Goal: Information Seeking & Learning: Learn about a topic

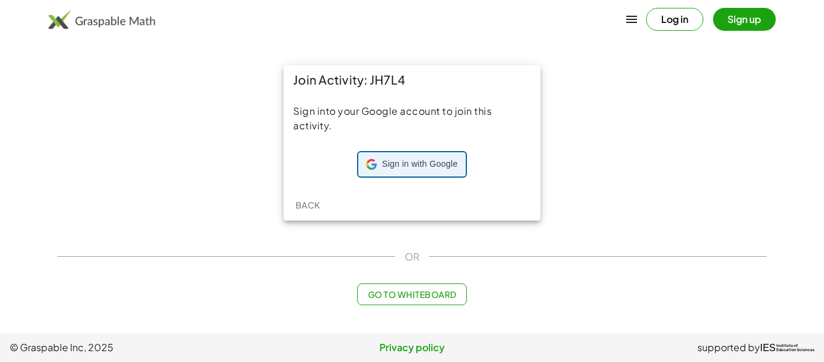
click at [420, 161] on span "Sign in with Google" at bounding box center [419, 164] width 75 height 12
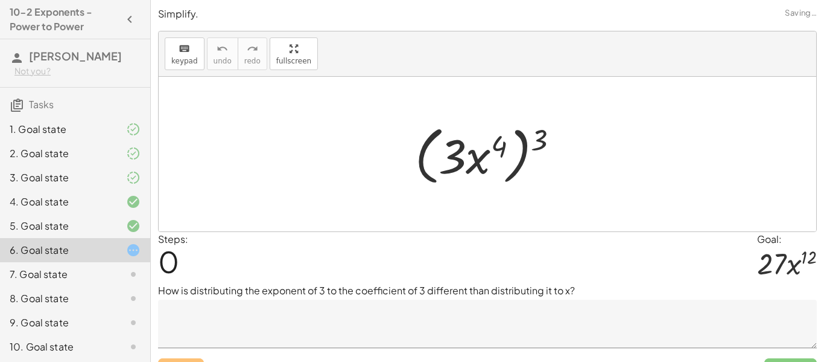
scroll to position [50, 0]
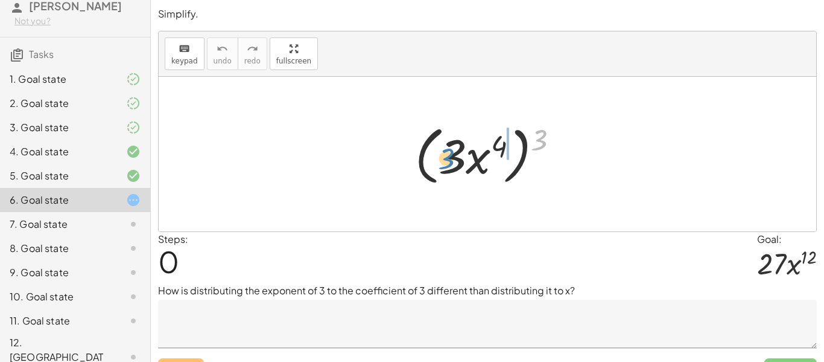
drag, startPoint x: 537, startPoint y: 147, endPoint x: 444, endPoint y: 165, distance: 94.1
click at [444, 165] on div at bounding box center [492, 153] width 166 height 69
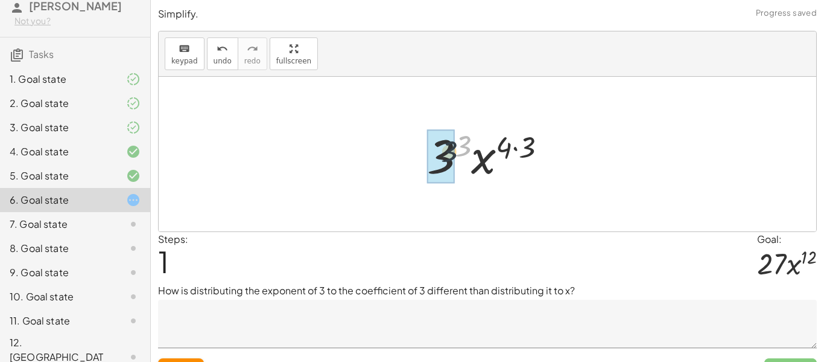
drag, startPoint x: 460, startPoint y: 148, endPoint x: 444, endPoint y: 155, distance: 18.2
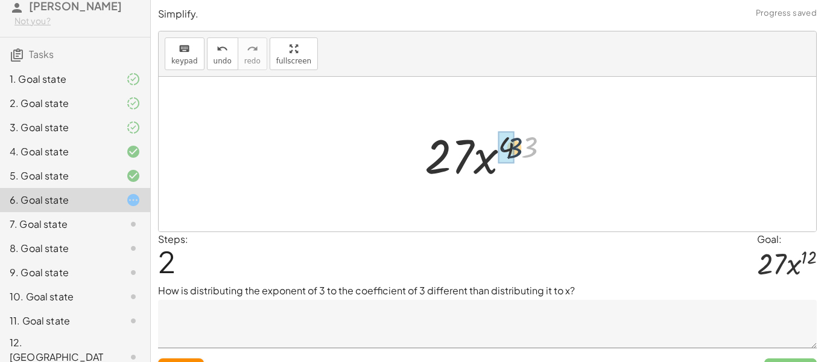
drag, startPoint x: 531, startPoint y: 145, endPoint x: 514, endPoint y: 146, distance: 16.3
click at [514, 146] on div at bounding box center [492, 154] width 146 height 62
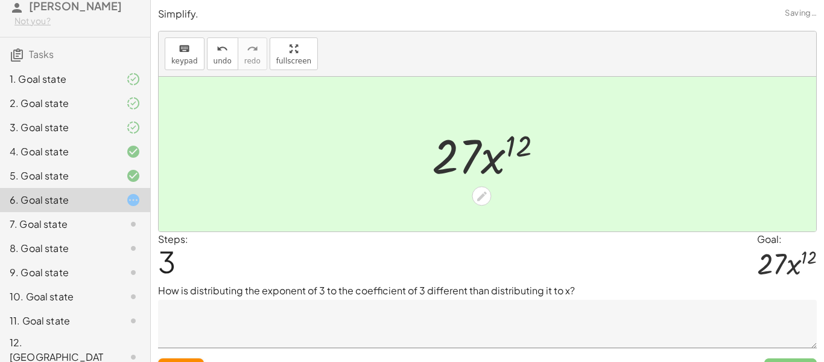
scroll to position [25, 0]
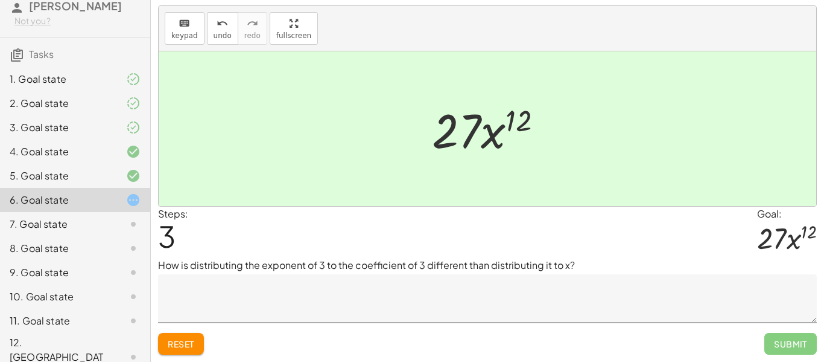
click at [494, 299] on textarea at bounding box center [487, 298] width 659 height 48
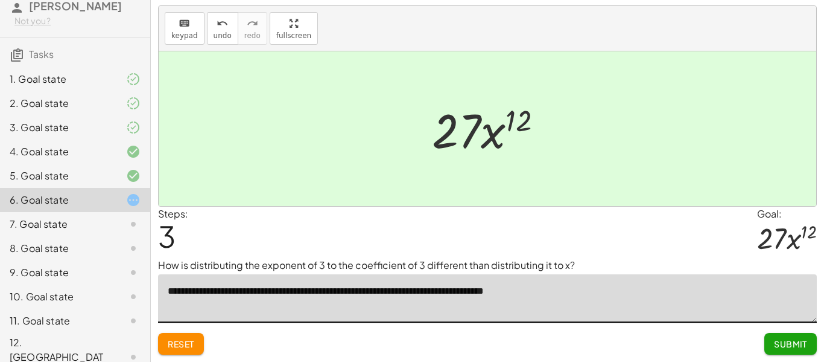
type textarea "**********"
click at [730, 318] on textarea "**********" at bounding box center [487, 298] width 659 height 48
click at [769, 342] on button "Submit" at bounding box center [791, 344] width 53 height 22
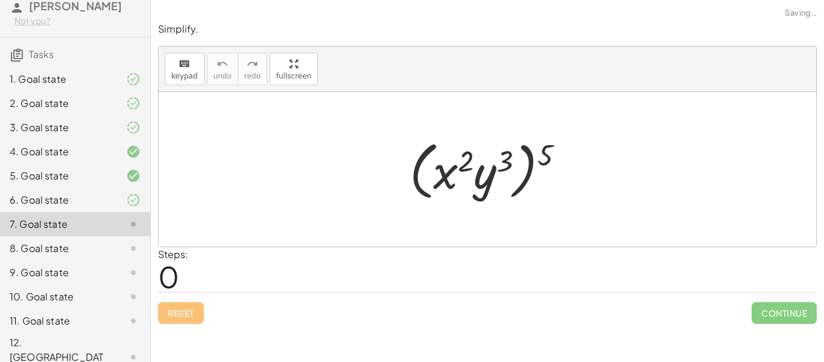
scroll to position [0, 0]
drag, startPoint x: 544, startPoint y: 159, endPoint x: 461, endPoint y: 164, distance: 82.8
click at [461, 164] on div at bounding box center [492, 169] width 176 height 69
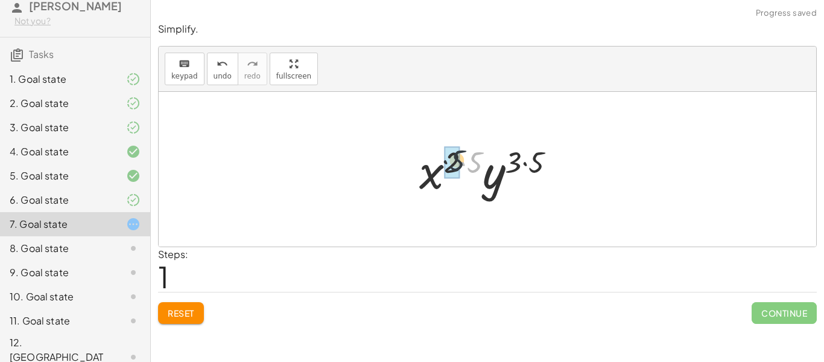
drag, startPoint x: 481, startPoint y: 161, endPoint x: 459, endPoint y: 158, distance: 22.5
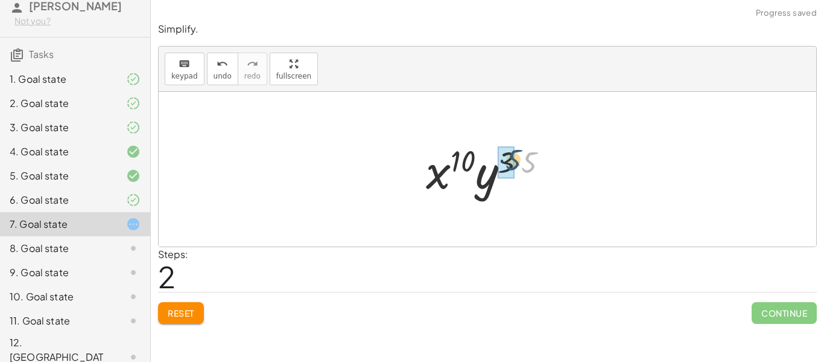
drag, startPoint x: 526, startPoint y: 165, endPoint x: 510, endPoint y: 163, distance: 16.5
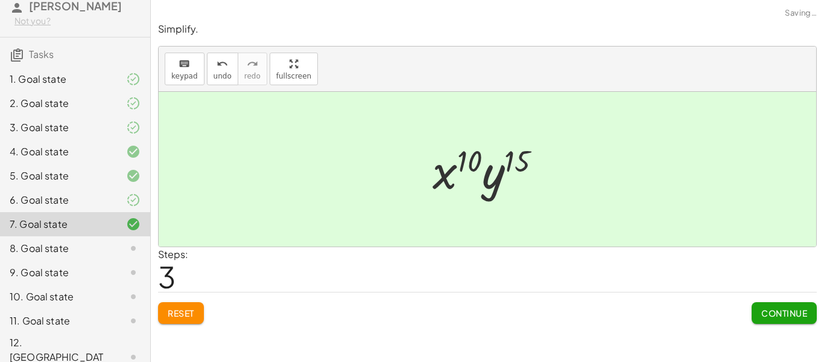
click at [784, 311] on span "Continue" at bounding box center [785, 312] width 46 height 11
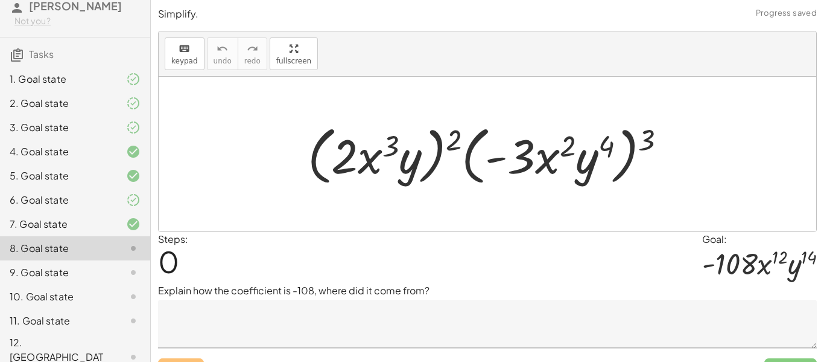
scroll to position [25, 0]
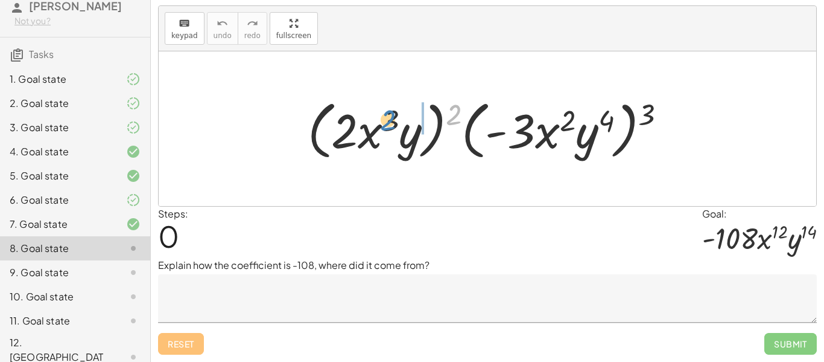
drag, startPoint x: 452, startPoint y: 116, endPoint x: 384, endPoint y: 123, distance: 68.5
click at [384, 123] on div at bounding box center [492, 128] width 381 height 69
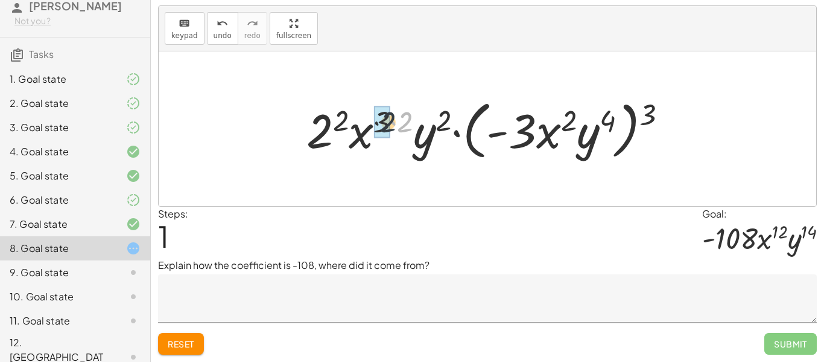
drag, startPoint x: 407, startPoint y: 118, endPoint x: 384, endPoint y: 118, distance: 22.3
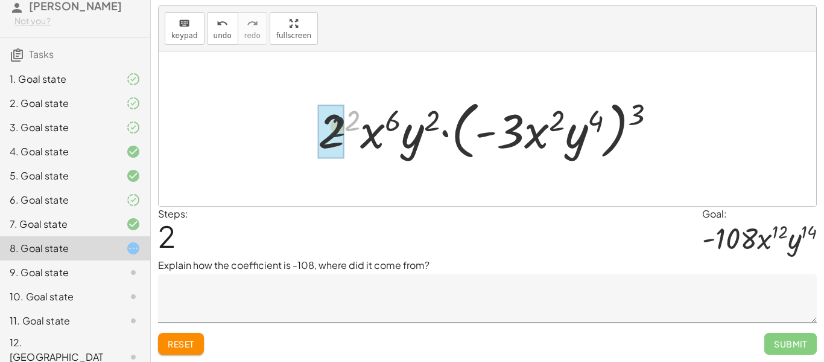
drag, startPoint x: 355, startPoint y: 118, endPoint x: 339, endPoint y: 124, distance: 17.4
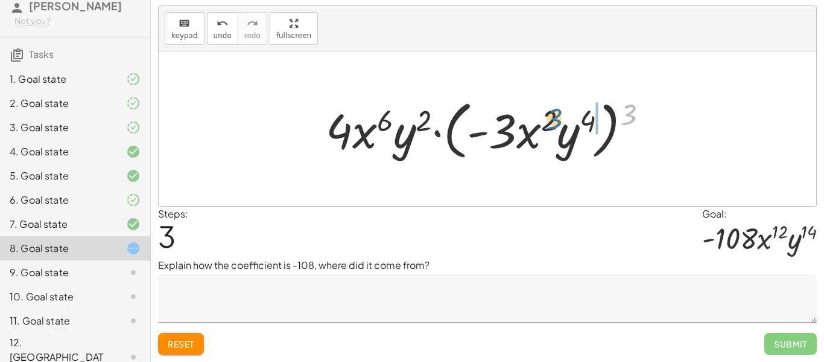
drag, startPoint x: 627, startPoint y: 118, endPoint x: 550, endPoint y: 122, distance: 76.8
click at [550, 122] on div at bounding box center [492, 128] width 344 height 69
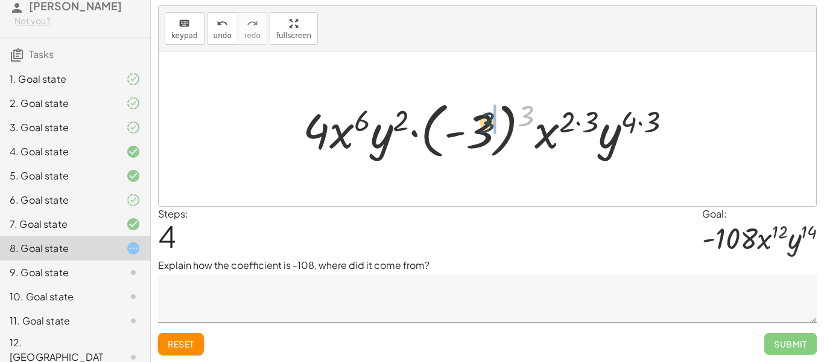
drag, startPoint x: 526, startPoint y: 115, endPoint x: 486, endPoint y: 123, distance: 40.5
click at [486, 123] on div at bounding box center [492, 128] width 391 height 67
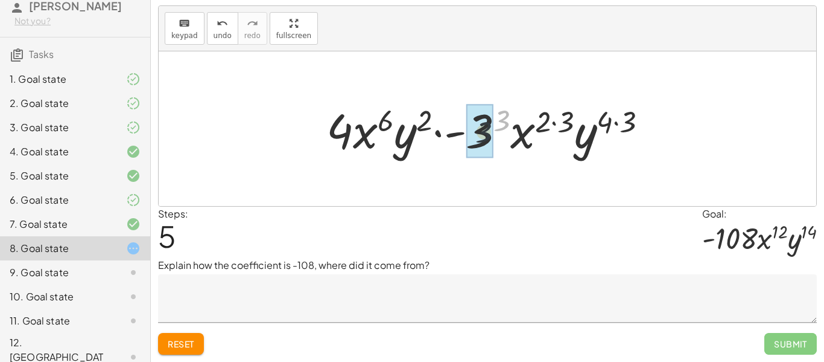
drag, startPoint x: 498, startPoint y: 116, endPoint x: 477, endPoint y: 130, distance: 24.8
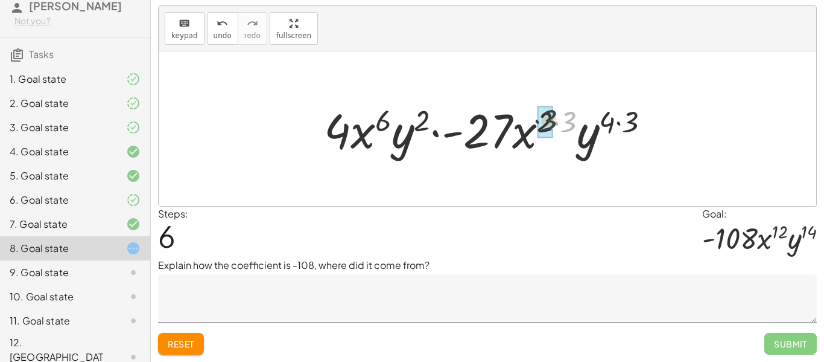
drag, startPoint x: 567, startPoint y: 124, endPoint x: 546, endPoint y: 122, distance: 20.6
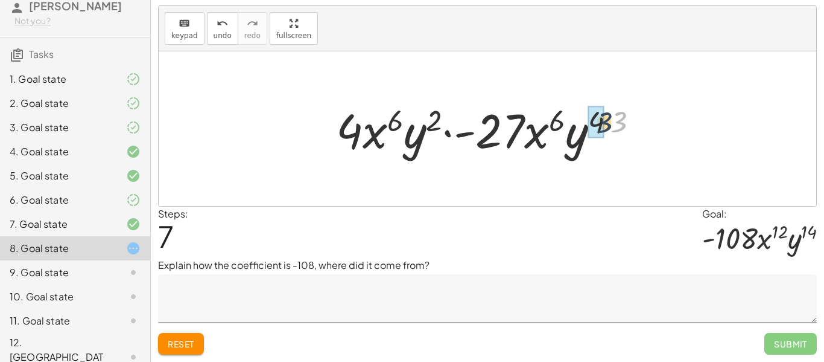
drag, startPoint x: 614, startPoint y: 124, endPoint x: 594, endPoint y: 125, distance: 19.9
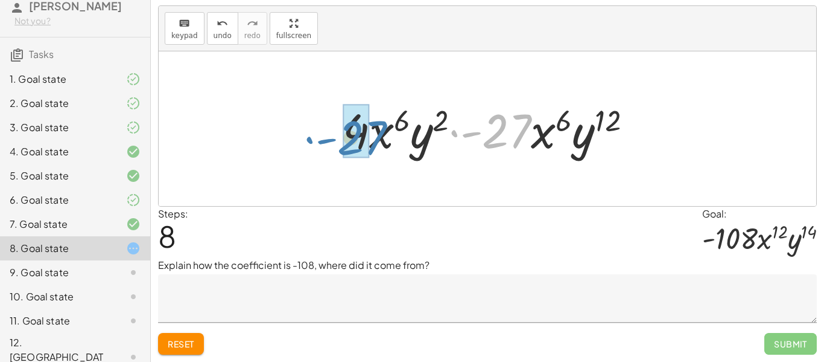
drag, startPoint x: 520, startPoint y: 130, endPoint x: 375, endPoint y: 136, distance: 145.0
click at [375, 136] on div at bounding box center [492, 129] width 311 height 62
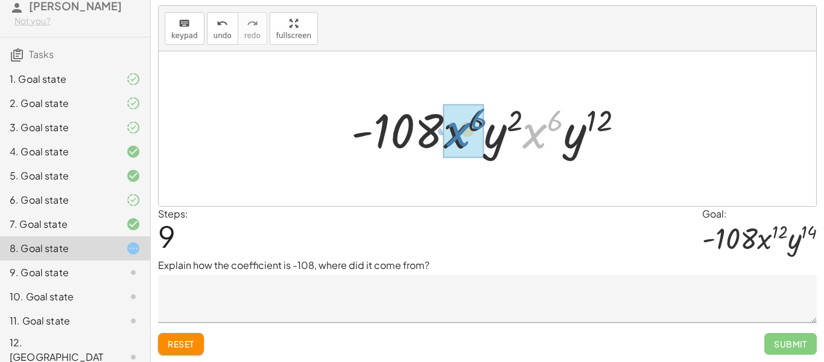
drag, startPoint x: 528, startPoint y: 133, endPoint x: 450, endPoint y: 131, distance: 77.9
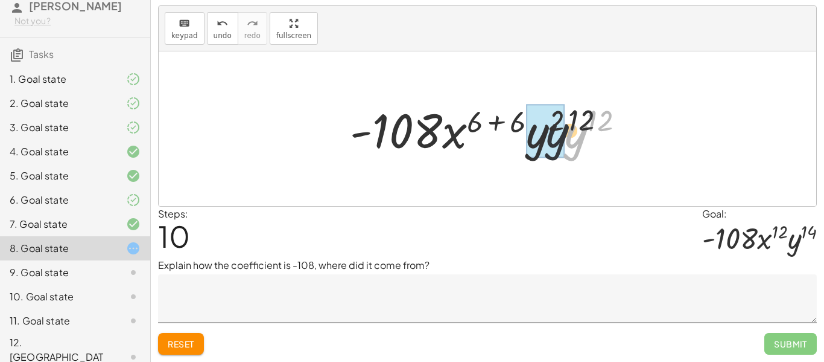
drag, startPoint x: 578, startPoint y: 140, endPoint x: 538, endPoint y: 139, distance: 39.8
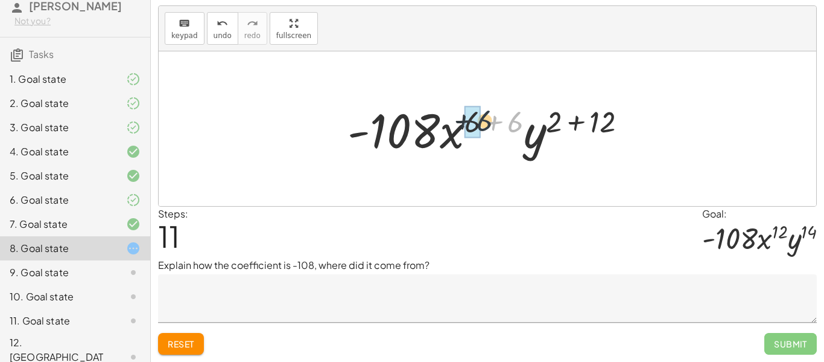
drag, startPoint x: 514, startPoint y: 127, endPoint x: 479, endPoint y: 126, distance: 35.7
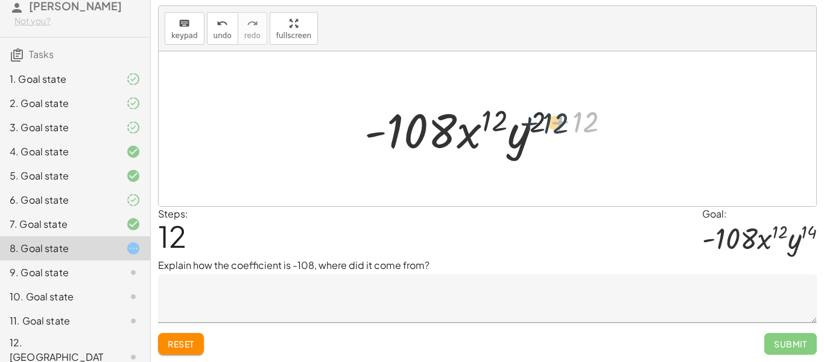
drag, startPoint x: 585, startPoint y: 116, endPoint x: 552, endPoint y: 117, distance: 32.6
click at [552, 117] on div at bounding box center [491, 129] width 267 height 62
click at [550, 117] on div at bounding box center [491, 129] width 267 height 62
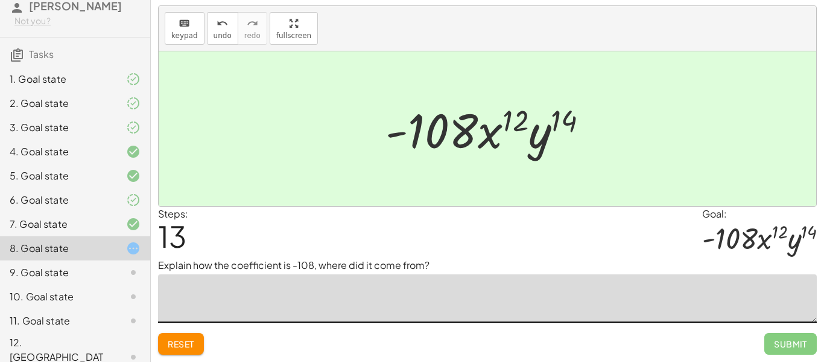
click at [352, 304] on textarea at bounding box center [487, 298] width 659 height 48
click at [243, 291] on textarea "**********" at bounding box center [487, 298] width 659 height 48
click at [238, 292] on textarea "**********" at bounding box center [487, 298] width 659 height 48
click at [293, 290] on textarea "**********" at bounding box center [487, 298] width 659 height 48
type textarea "**********"
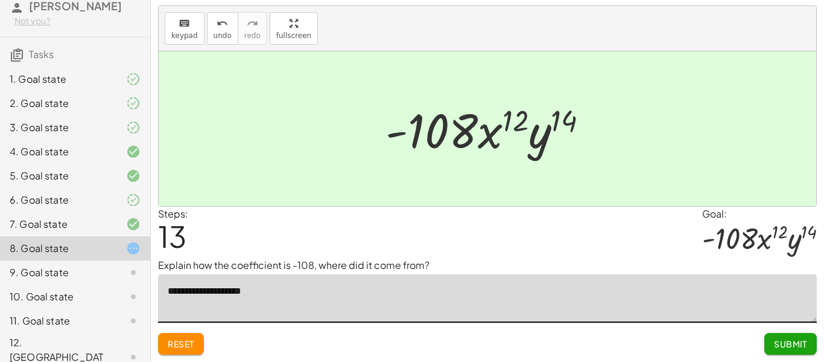
click at [127, 278] on icon at bounding box center [133, 272] width 14 height 14
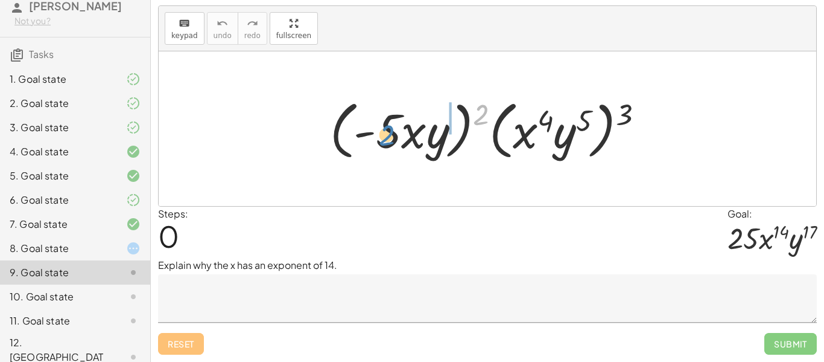
drag, startPoint x: 485, startPoint y: 115, endPoint x: 390, endPoint y: 135, distance: 97.0
click at [390, 135] on div at bounding box center [492, 128] width 336 height 69
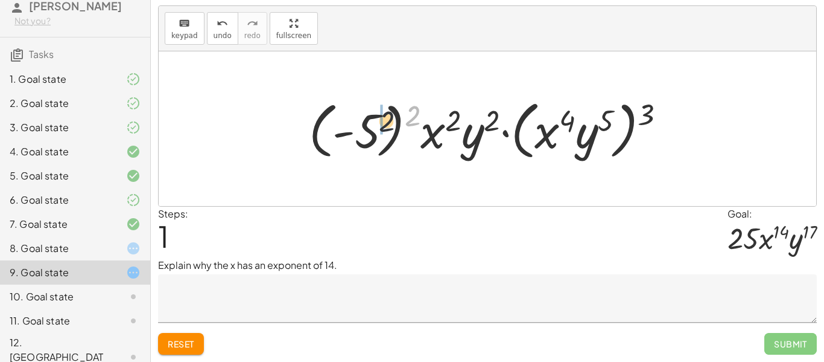
drag, startPoint x: 413, startPoint y: 119, endPoint x: 370, endPoint y: 131, distance: 44.4
click at [370, 131] on div at bounding box center [492, 128] width 379 height 69
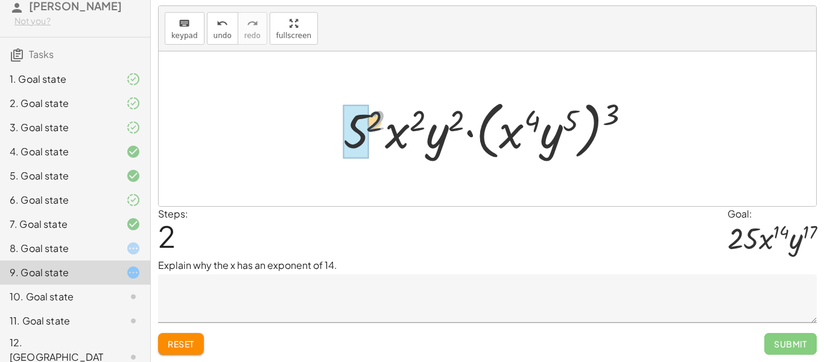
drag, startPoint x: 376, startPoint y: 124, endPoint x: 360, endPoint y: 130, distance: 17.2
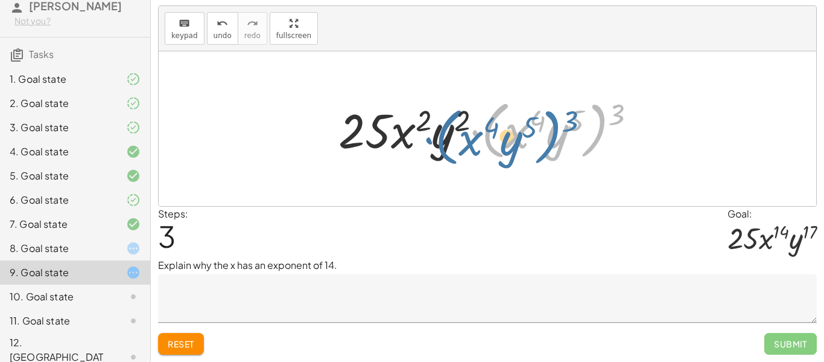
drag, startPoint x: 608, startPoint y: 115, endPoint x: 596, endPoint y: 122, distance: 13.6
click at [596, 122] on div at bounding box center [493, 128] width 320 height 69
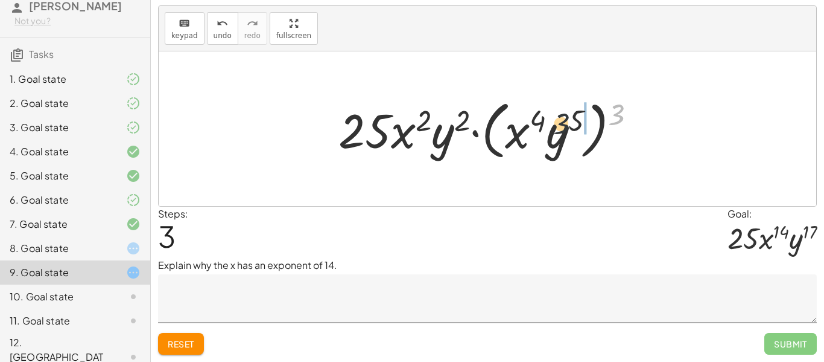
drag, startPoint x: 620, startPoint y: 110, endPoint x: 549, endPoint y: 121, distance: 72.0
click at [549, 121] on div at bounding box center [493, 128] width 320 height 69
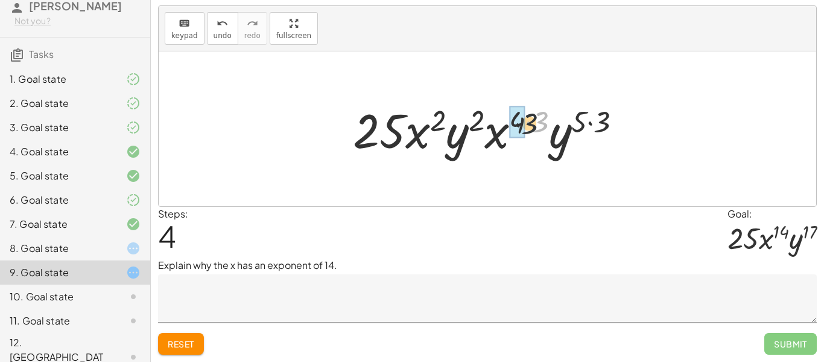
drag, startPoint x: 546, startPoint y: 116, endPoint x: 506, endPoint y: 123, distance: 41.0
click at [506, 123] on div at bounding box center [492, 129] width 291 height 62
drag, startPoint x: 544, startPoint y: 119, endPoint x: 523, endPoint y: 122, distance: 21.9
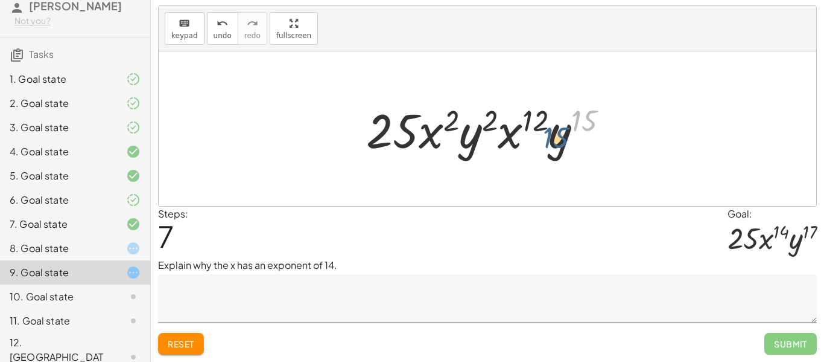
drag, startPoint x: 587, startPoint y: 123, endPoint x: 558, endPoint y: 139, distance: 33.8
click at [558, 139] on div at bounding box center [492, 129] width 264 height 62
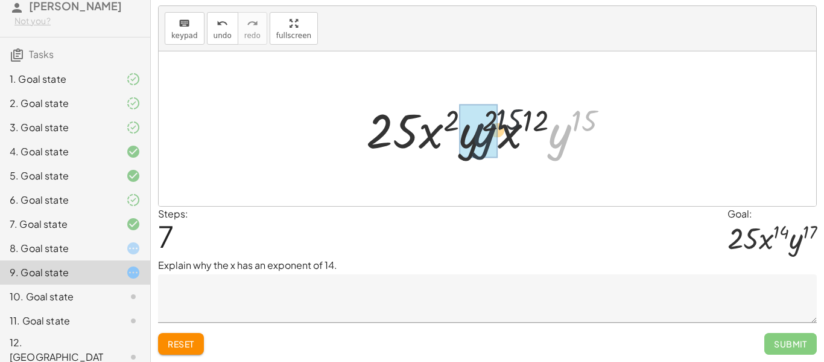
drag, startPoint x: 556, startPoint y: 139, endPoint x: 461, endPoint y: 136, distance: 95.4
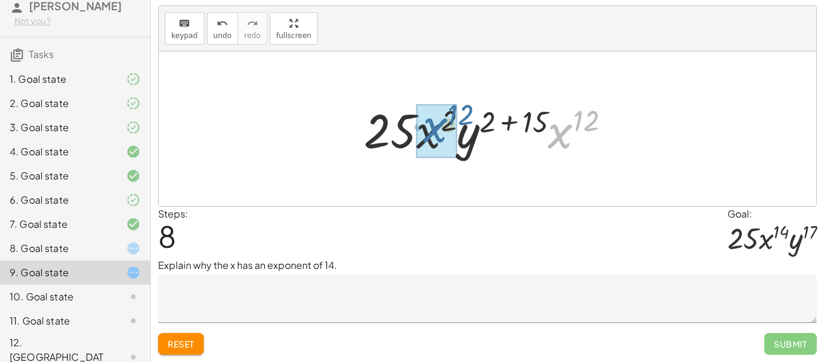
drag, startPoint x: 568, startPoint y: 133, endPoint x: 441, endPoint y: 127, distance: 126.9
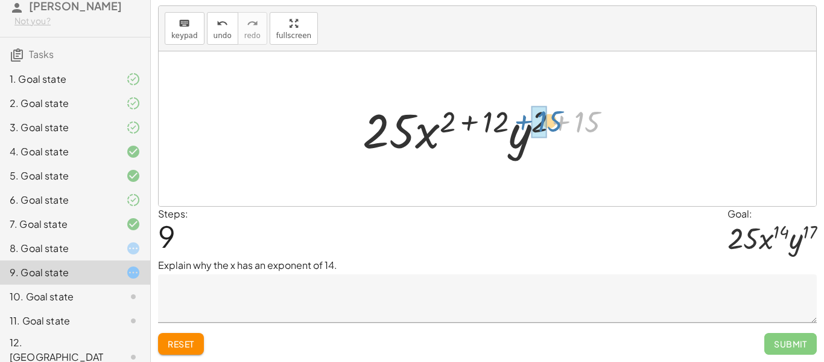
drag, startPoint x: 583, startPoint y: 123, endPoint x: 540, endPoint y: 122, distance: 43.5
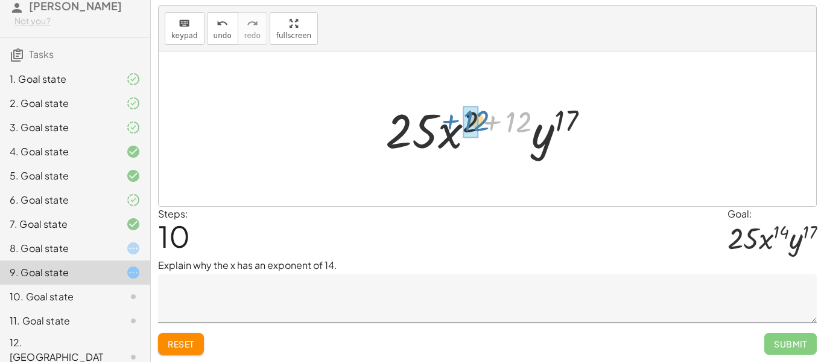
drag, startPoint x: 523, startPoint y: 121, endPoint x: 478, endPoint y: 120, distance: 44.7
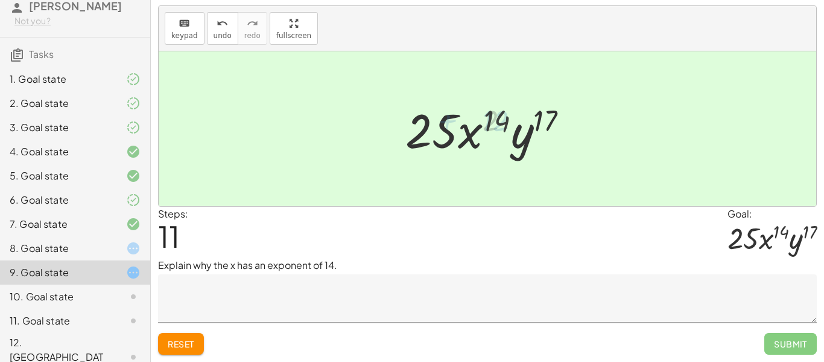
click at [303, 311] on textarea at bounding box center [487, 298] width 659 height 48
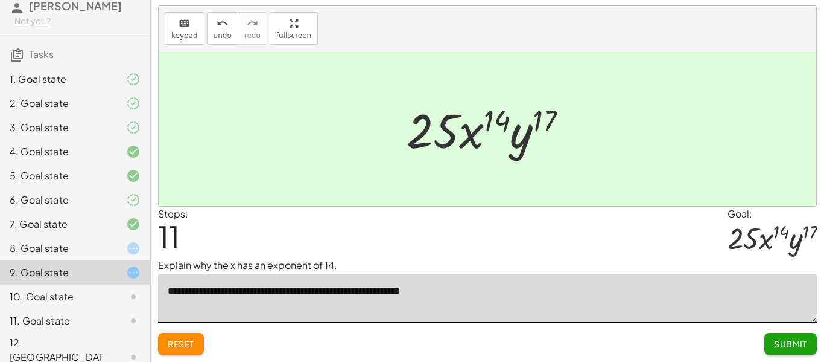
type textarea "**********"
click at [779, 338] on span "Submit" at bounding box center [790, 343] width 33 height 11
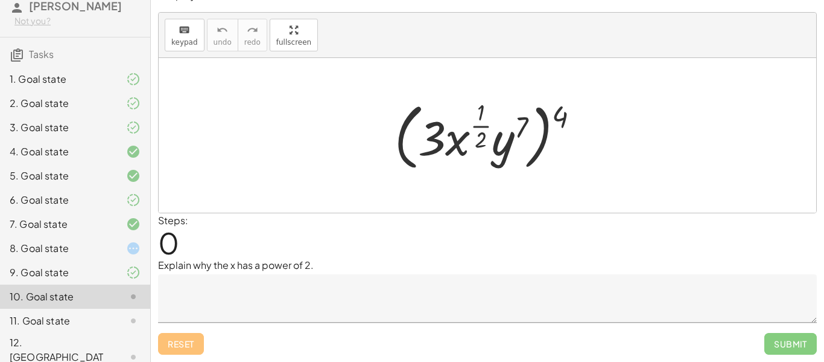
scroll to position [19, 0]
drag, startPoint x: 558, startPoint y: 116, endPoint x: 474, endPoint y: 130, distance: 85.0
click at [474, 130] on div at bounding box center [492, 135] width 206 height 78
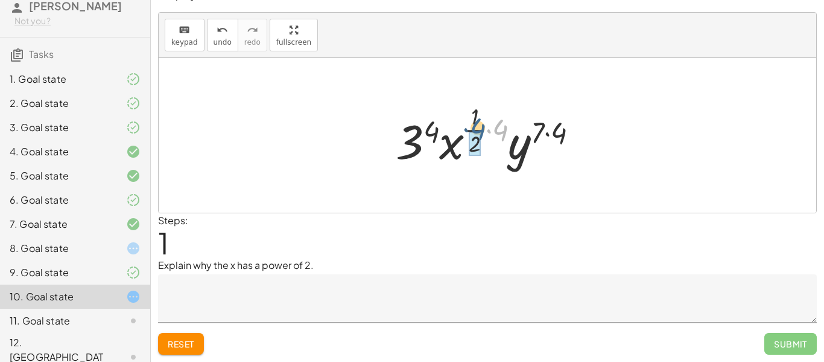
drag, startPoint x: 503, startPoint y: 129, endPoint x: 480, endPoint y: 127, distance: 23.6
click at [480, 127] on div at bounding box center [492, 135] width 205 height 71
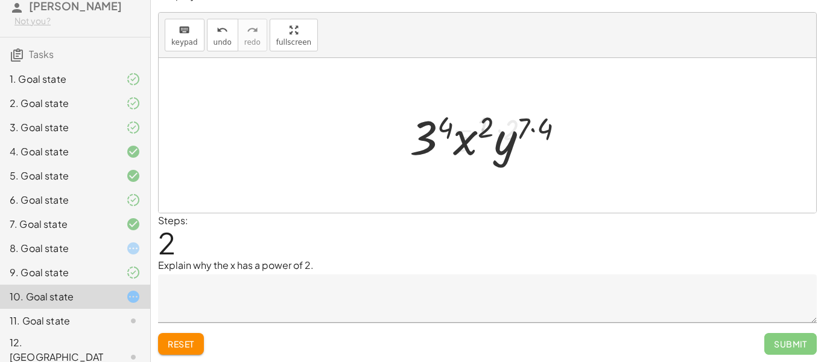
click at [444, 124] on div at bounding box center [492, 135] width 176 height 62
drag, startPoint x: 543, startPoint y: 128, endPoint x: 519, endPoint y: 126, distance: 23.7
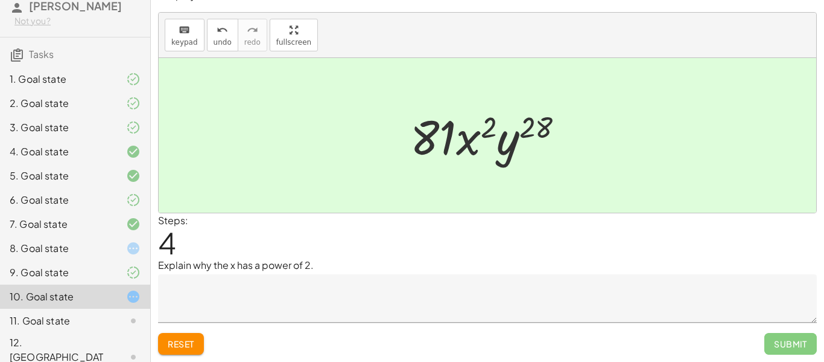
click at [255, 299] on textarea at bounding box center [487, 298] width 659 height 48
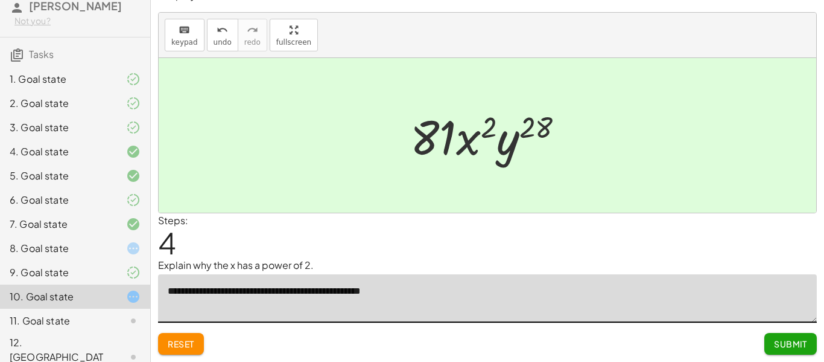
type textarea "**********"
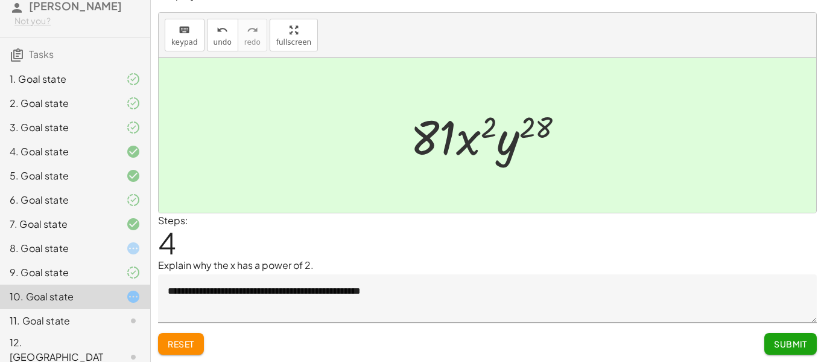
click at [796, 337] on button "Submit" at bounding box center [791, 344] width 53 height 22
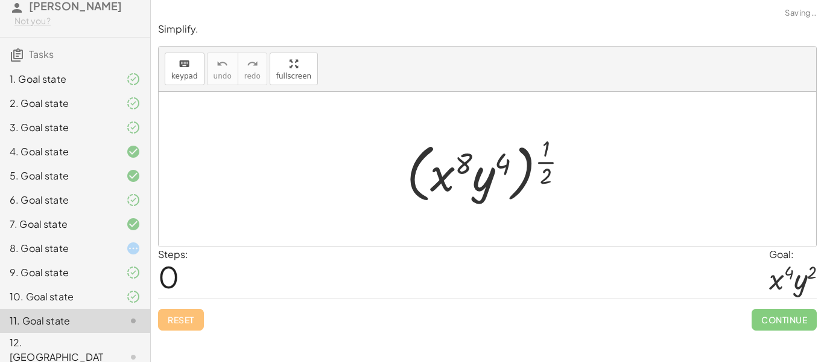
scroll to position [0, 0]
drag, startPoint x: 547, startPoint y: 158, endPoint x: 502, endPoint y: 162, distance: 45.5
click at [502, 162] on div at bounding box center [492, 169] width 183 height 75
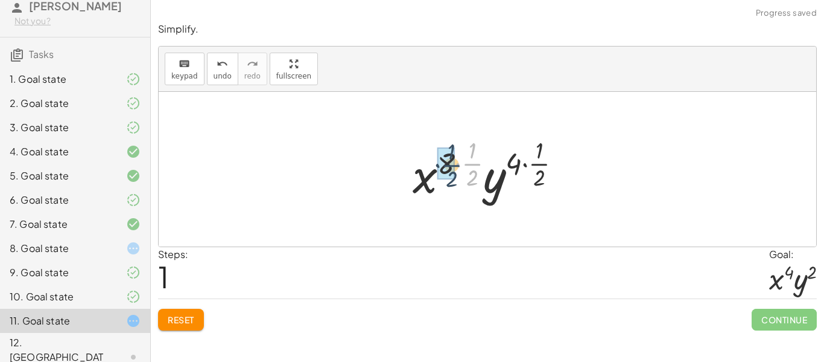
drag, startPoint x: 470, startPoint y: 162, endPoint x: 572, endPoint y: 161, distance: 102.0
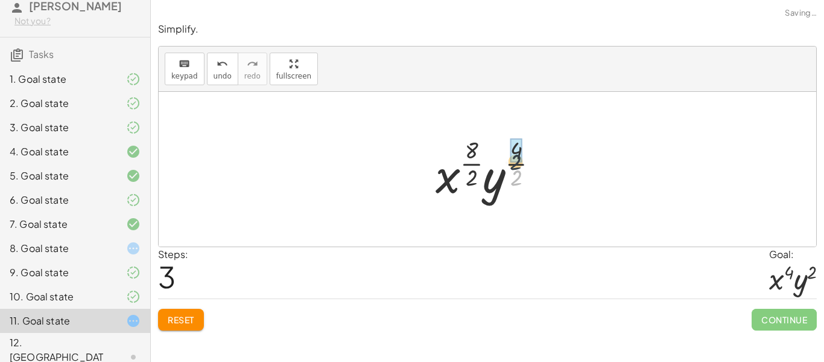
drag, startPoint x: 517, startPoint y: 176, endPoint x: 516, endPoint y: 154, distance: 22.4
drag, startPoint x: 473, startPoint y: 171, endPoint x: 473, endPoint y: 153, distance: 18.7
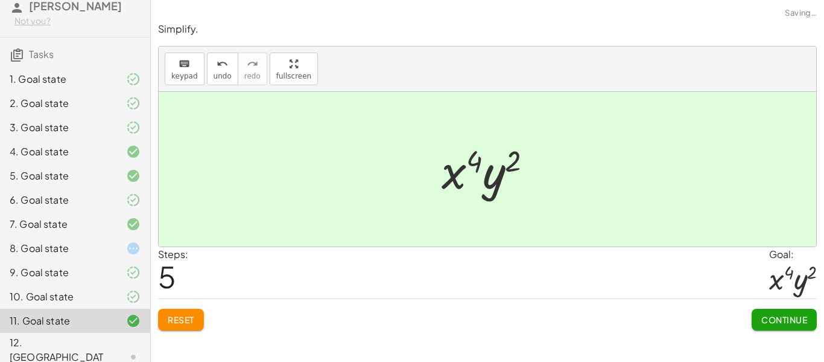
click at [770, 319] on span "Continue" at bounding box center [785, 319] width 46 height 11
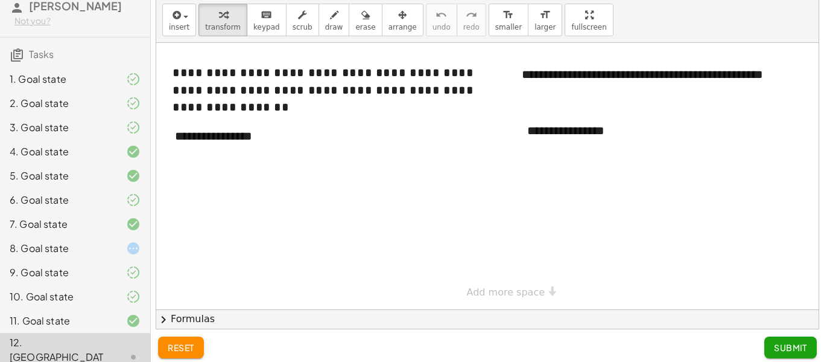
scroll to position [38, 0]
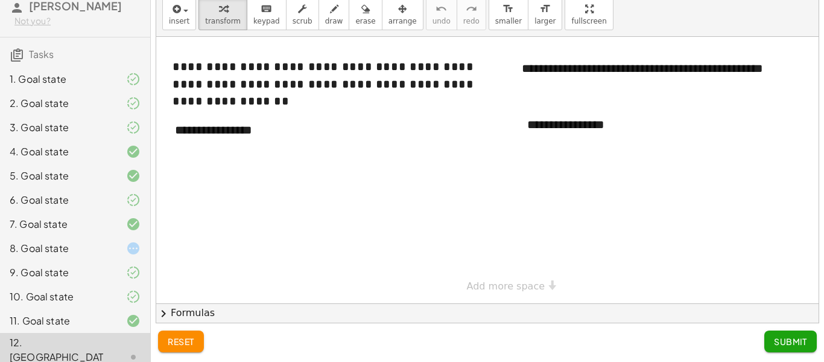
click at [126, 278] on icon at bounding box center [133, 272] width 14 height 14
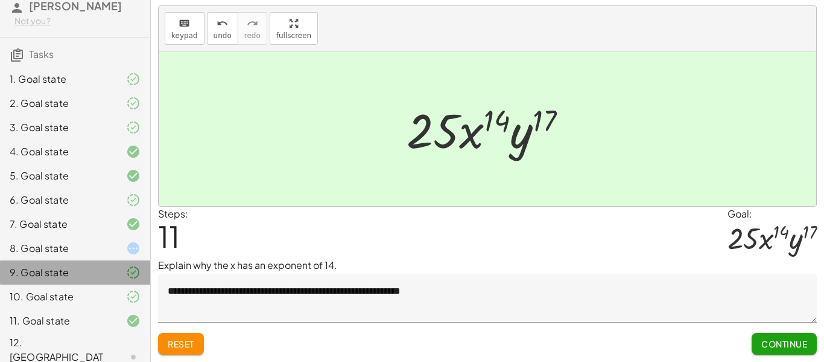
scroll to position [25, 0]
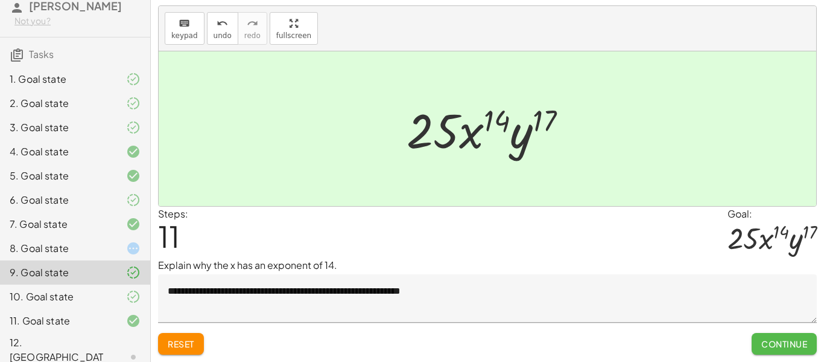
click at [780, 338] on span "Continue" at bounding box center [785, 343] width 46 height 11
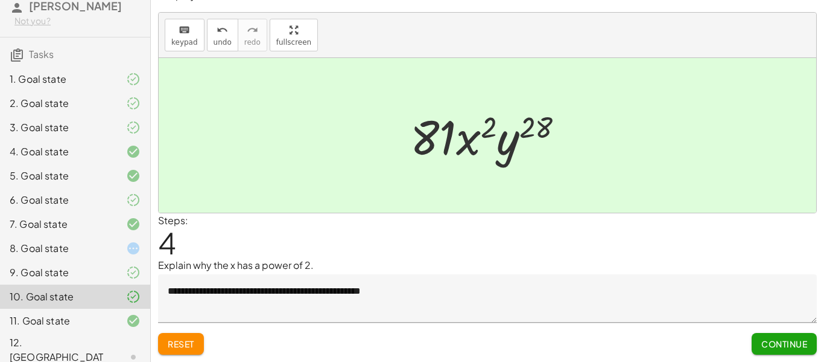
click at [75, 236] on div "6. Goal state" at bounding box center [75, 248] width 150 height 24
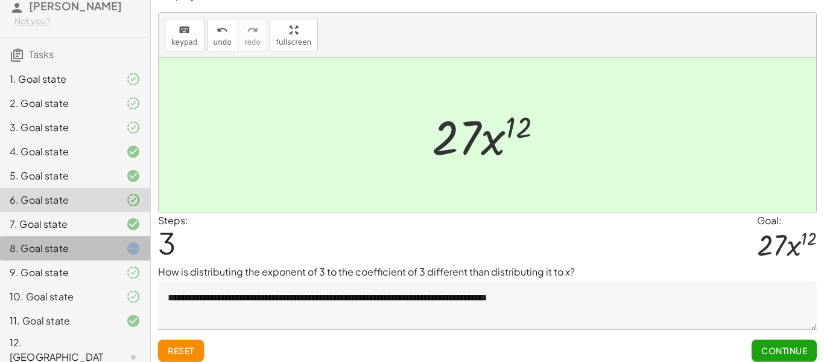
click at [133, 242] on icon at bounding box center [133, 248] width 14 height 14
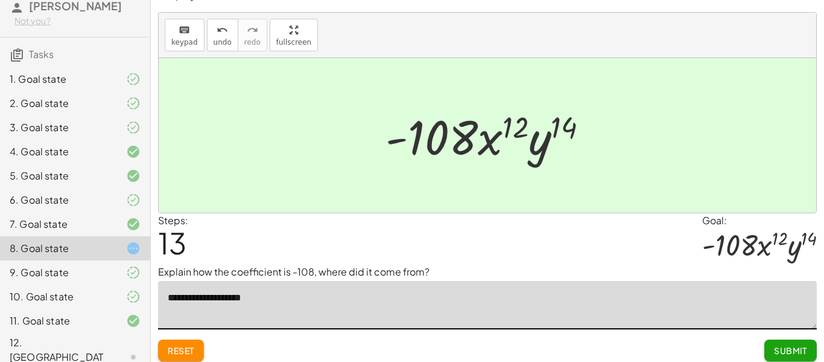
click at [276, 302] on textarea "**********" at bounding box center [487, 305] width 659 height 48
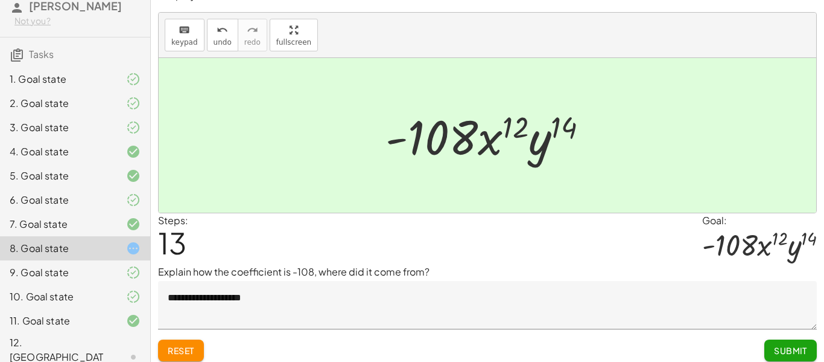
click at [177, 345] on span "Reset" at bounding box center [181, 350] width 27 height 11
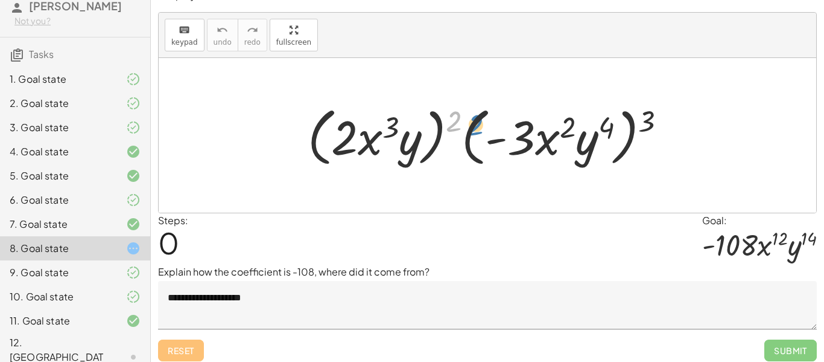
drag, startPoint x: 453, startPoint y: 115, endPoint x: 476, endPoint y: 118, distance: 22.6
click at [476, 118] on div at bounding box center [492, 135] width 381 height 69
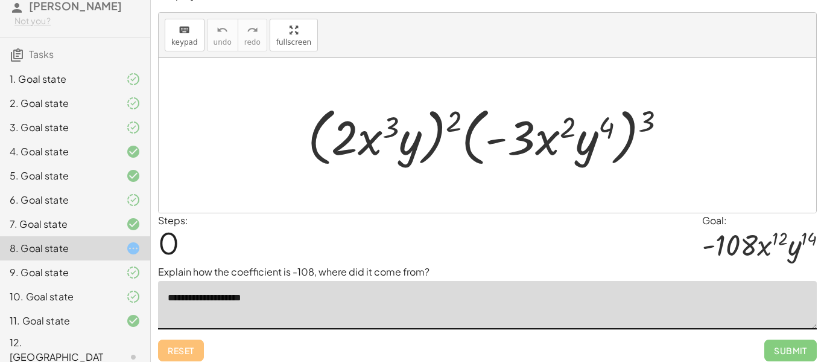
click at [301, 307] on textarea "**********" at bounding box center [487, 305] width 659 height 48
drag, startPoint x: 452, startPoint y: 119, endPoint x: 334, endPoint y: 141, distance: 119.6
click at [334, 141] on div at bounding box center [492, 135] width 381 height 69
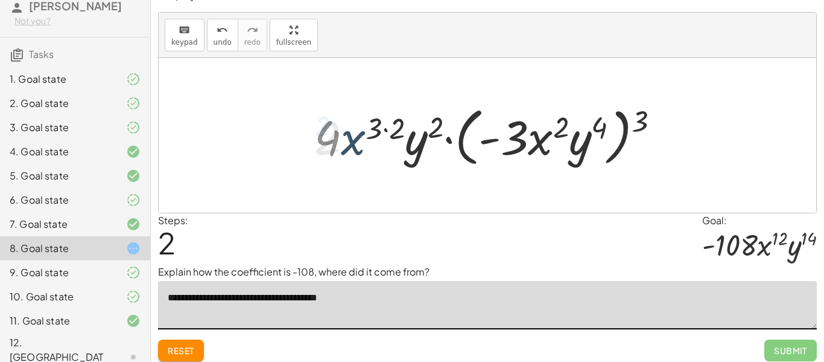
click at [339, 127] on div at bounding box center [492, 135] width 368 height 69
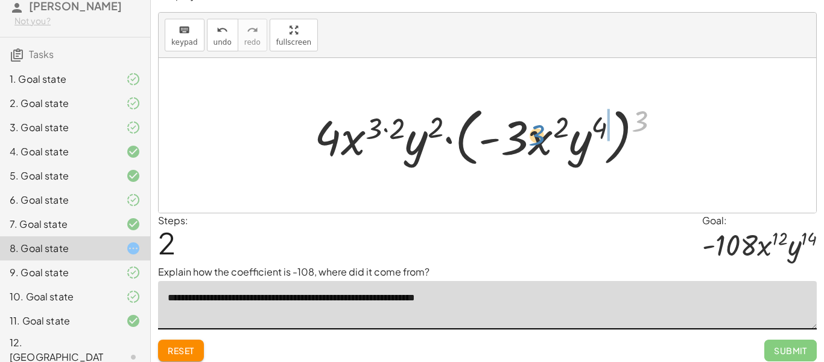
drag, startPoint x: 649, startPoint y: 121, endPoint x: 545, endPoint y: 135, distance: 105.3
click at [545, 135] on div at bounding box center [492, 135] width 368 height 69
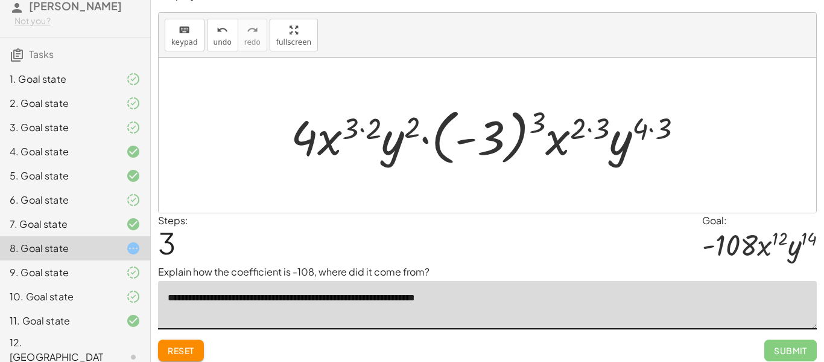
click at [499, 138] on div at bounding box center [492, 135] width 414 height 67
drag, startPoint x: 535, startPoint y: 126, endPoint x: 490, endPoint y: 135, distance: 46.2
click at [490, 135] on div at bounding box center [492, 135] width 414 height 67
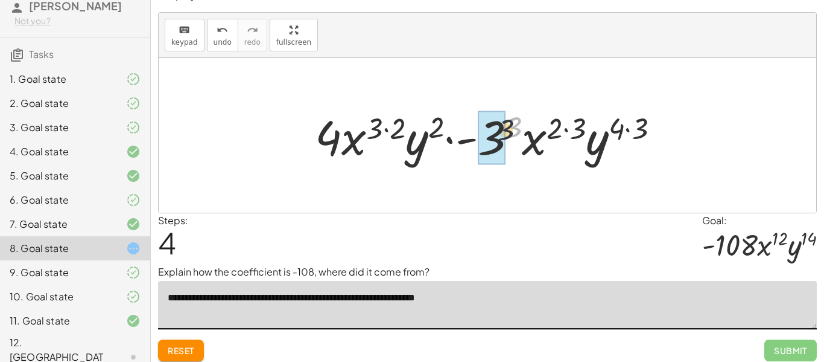
drag, startPoint x: 512, startPoint y: 133, endPoint x: 492, endPoint y: 141, distance: 22.2
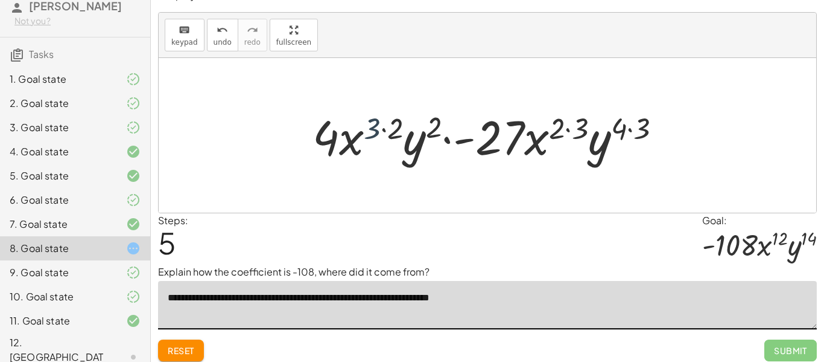
click at [377, 126] on div at bounding box center [492, 135] width 371 height 62
click at [400, 127] on div at bounding box center [492, 135] width 371 height 62
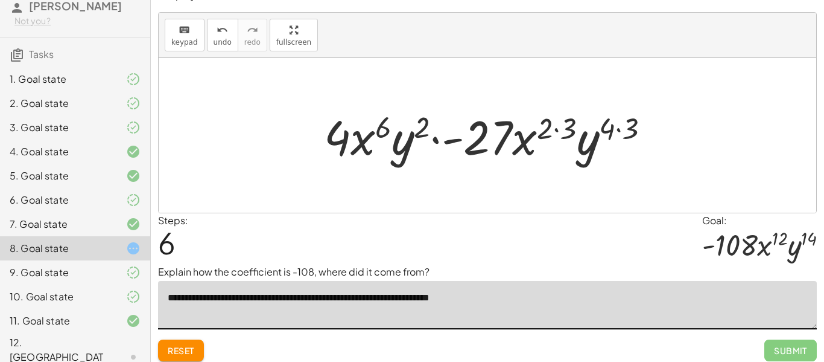
click at [424, 129] on div at bounding box center [492, 135] width 348 height 62
click at [553, 127] on div at bounding box center [492, 135] width 348 height 62
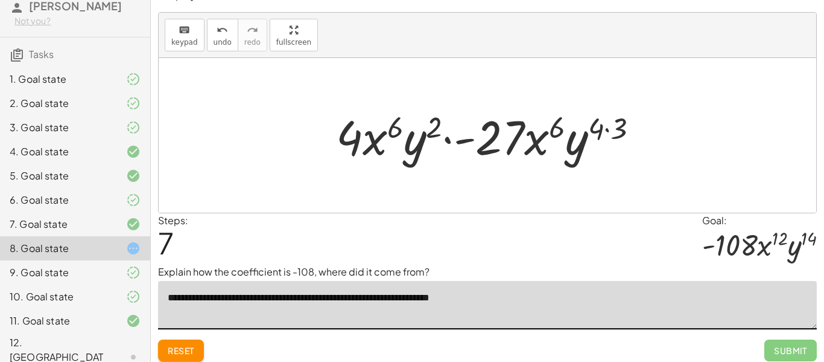
click at [604, 129] on div at bounding box center [492, 135] width 325 height 62
click at [508, 138] on div at bounding box center [492, 135] width 325 height 62
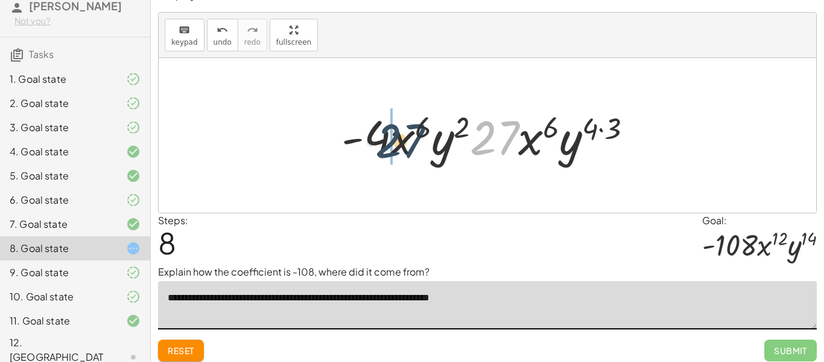
drag, startPoint x: 507, startPoint y: 137, endPoint x: 400, endPoint y: 139, distance: 106.9
click at [400, 139] on div at bounding box center [492, 135] width 313 height 62
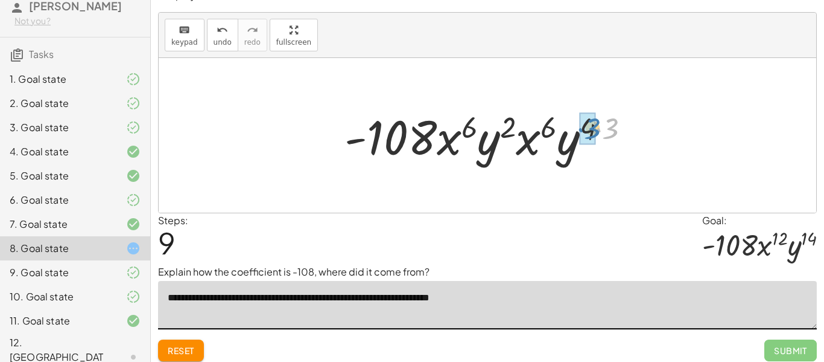
drag, startPoint x: 611, startPoint y: 126, endPoint x: 594, endPoint y: 125, distance: 16.9
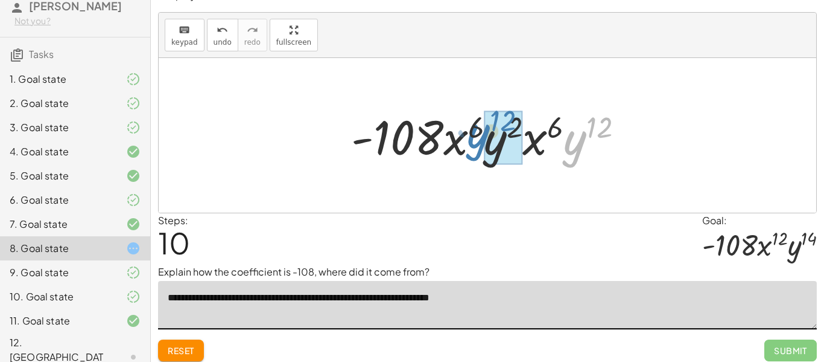
drag, startPoint x: 581, startPoint y: 148, endPoint x: 490, endPoint y: 144, distance: 91.2
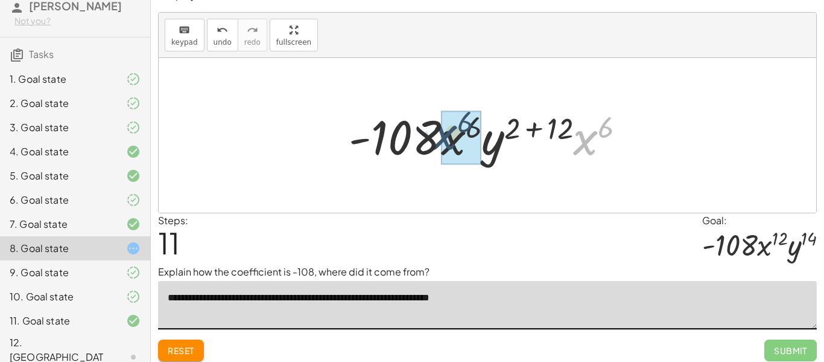
drag, startPoint x: 586, startPoint y: 144, endPoint x: 445, endPoint y: 139, distance: 140.7
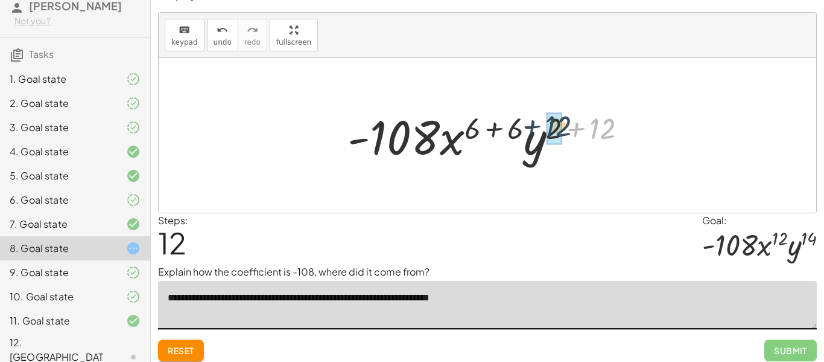
drag, startPoint x: 597, startPoint y: 130, endPoint x: 552, endPoint y: 127, distance: 44.7
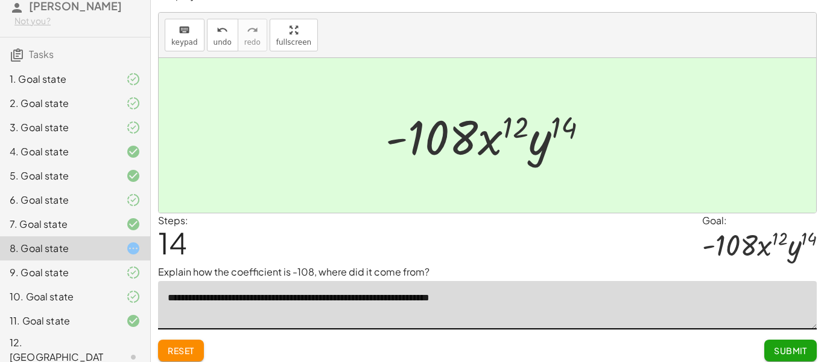
click at [496, 301] on textarea "**********" at bounding box center [487, 305] width 659 height 48
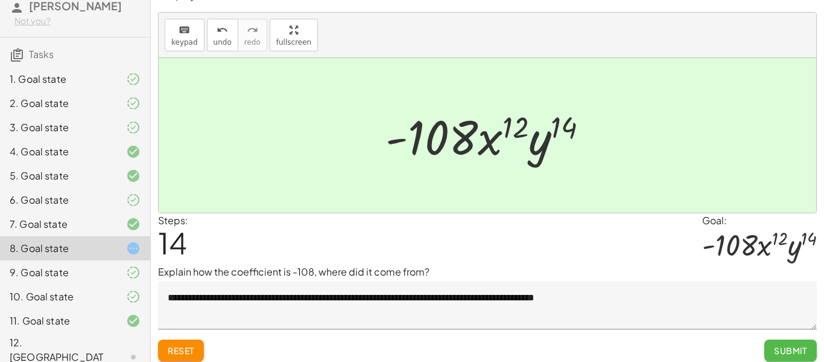
click at [777, 349] on span "Submit" at bounding box center [790, 350] width 33 height 11
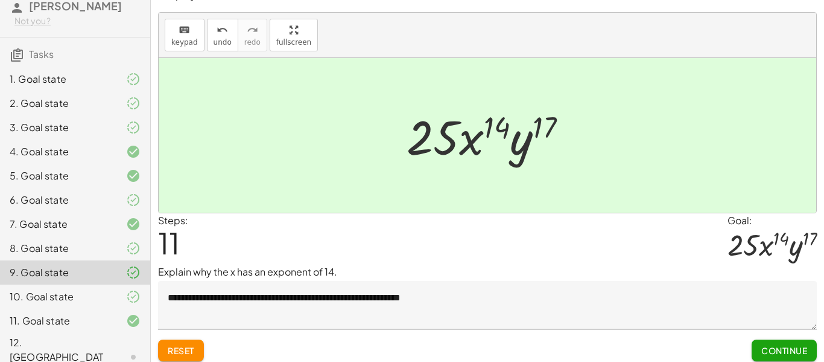
click at [113, 255] on div at bounding box center [124, 248] width 34 height 14
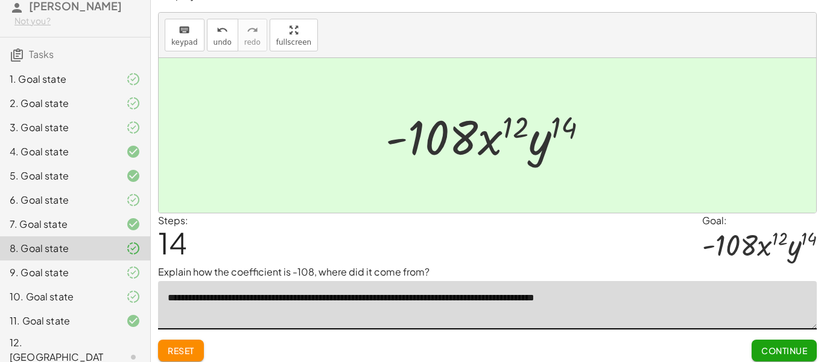
click at [590, 295] on textarea "**********" at bounding box center [487, 305] width 659 height 48
type textarea "**********"
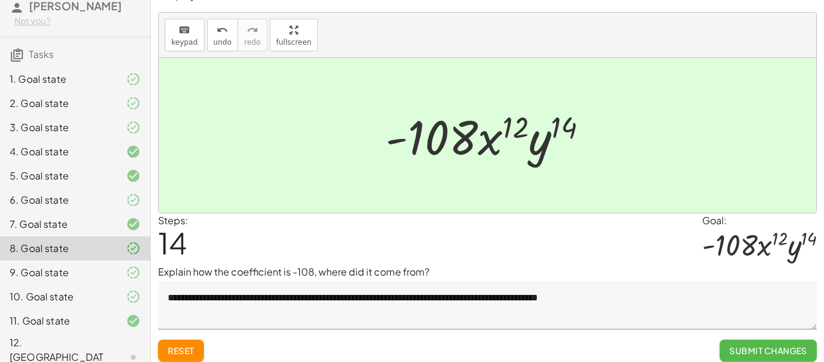
click at [749, 345] on span "Submit Changes" at bounding box center [769, 350] width 78 height 11
click at [790, 343] on button "Continue" at bounding box center [784, 350] width 65 height 22
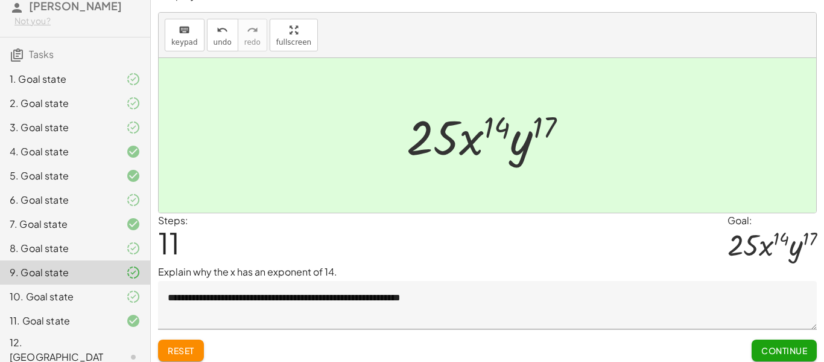
scroll to position [25, 0]
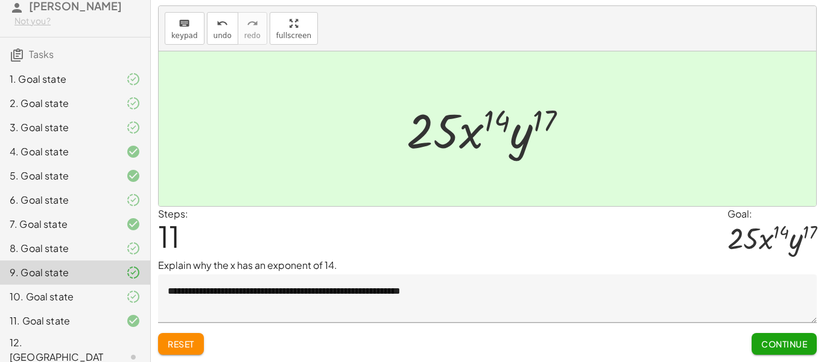
click at [51, 348] on div "12. [GEOGRAPHIC_DATA]" at bounding box center [58, 356] width 97 height 43
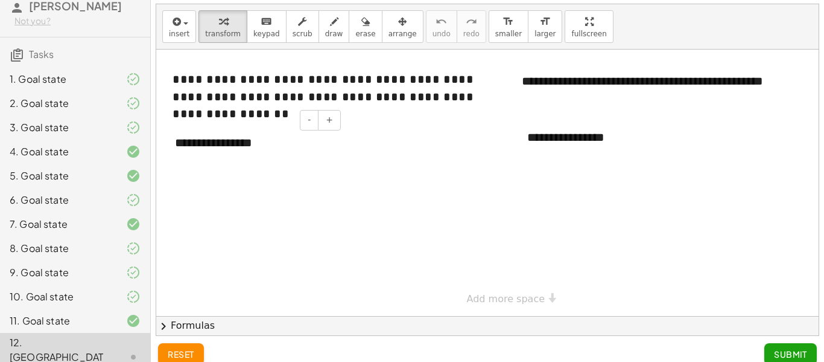
click at [263, 145] on div "**********" at bounding box center [253, 143] width 181 height 42
click at [273, 153] on div "**********" at bounding box center [253, 143] width 181 height 42
click at [616, 145] on div "**********" at bounding box center [605, 137] width 181 height 42
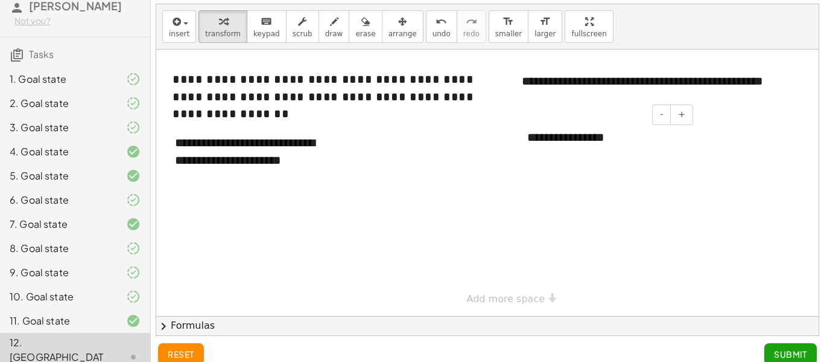
click at [616, 145] on div "**********" at bounding box center [605, 137] width 181 height 42
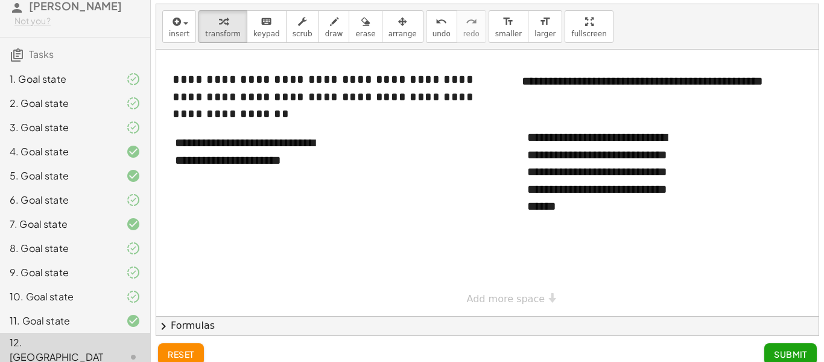
click at [785, 349] on span "Submit" at bounding box center [790, 353] width 33 height 11
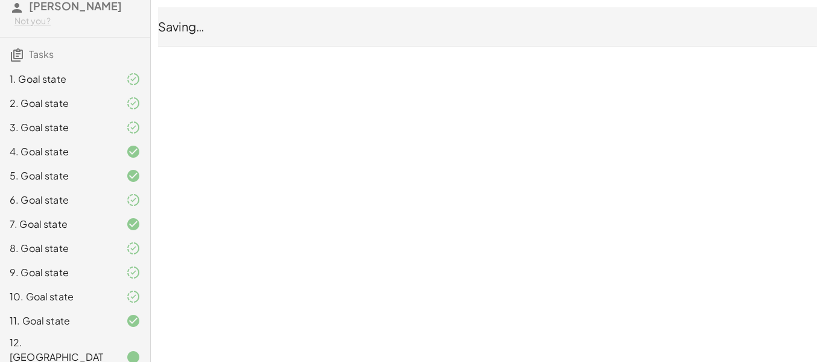
scroll to position [0, 0]
